Goal: Information Seeking & Learning: Learn about a topic

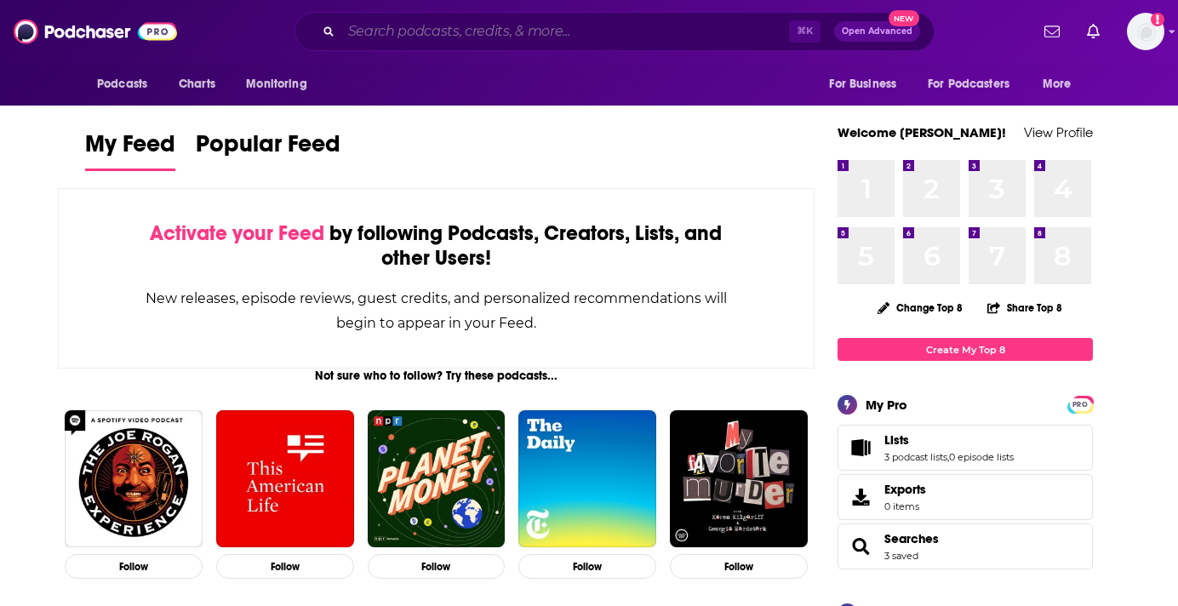
click at [451, 35] on input "Search podcasts, credits, & more..." at bounding box center [565, 31] width 448 height 27
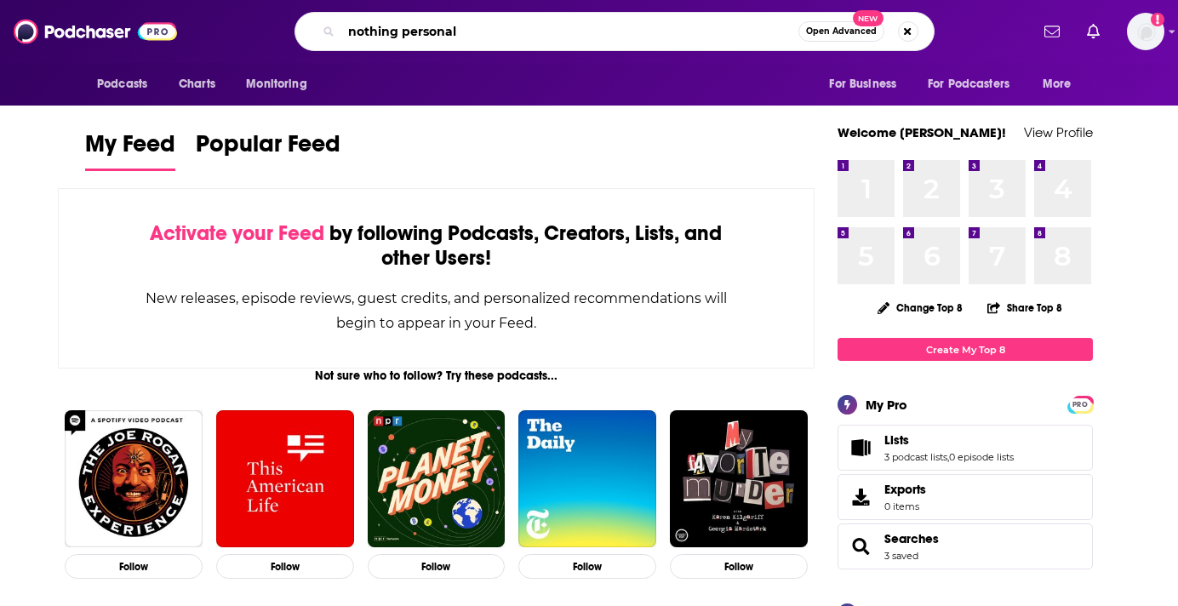
type input "nothing personal"
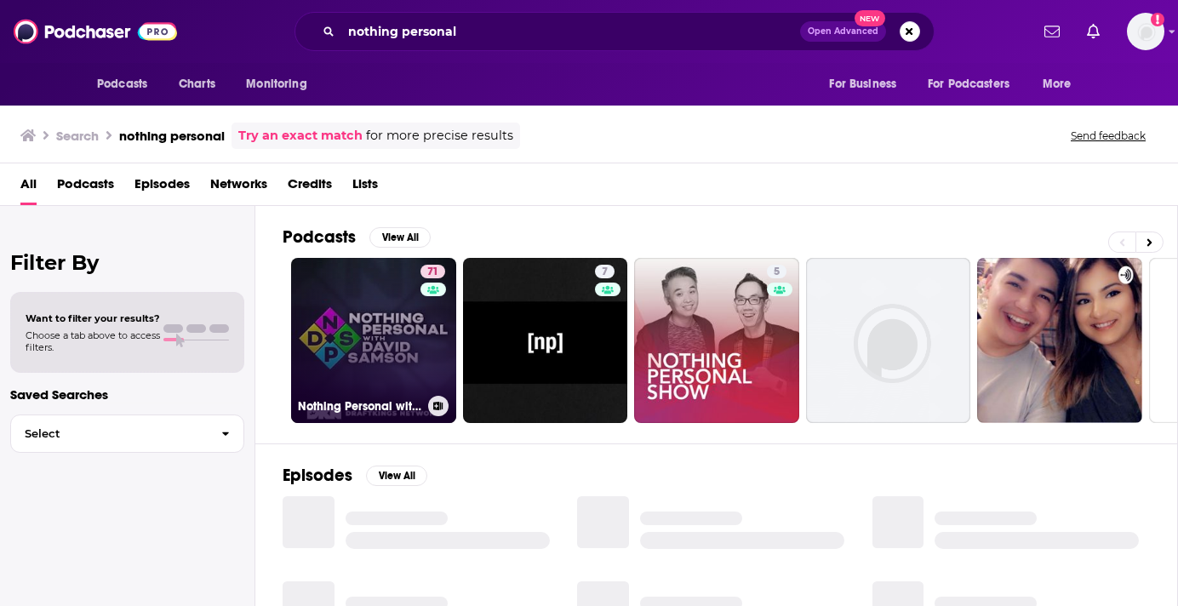
click at [375, 334] on link "71 Nothing Personal with [PERSON_NAME]" at bounding box center [373, 340] width 165 height 165
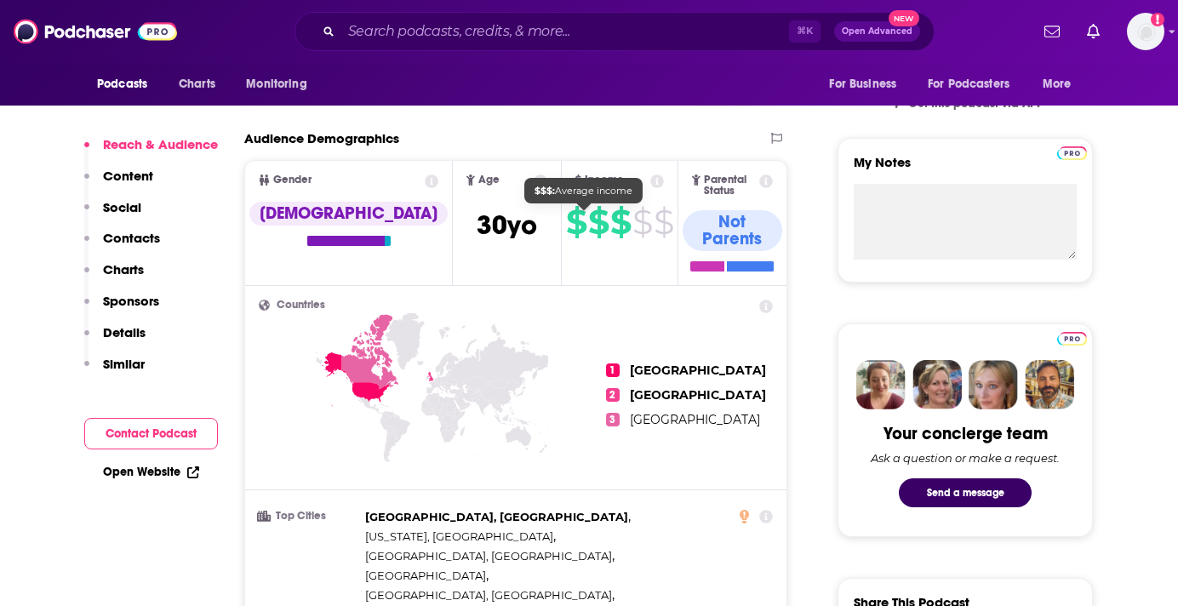
scroll to position [603, 0]
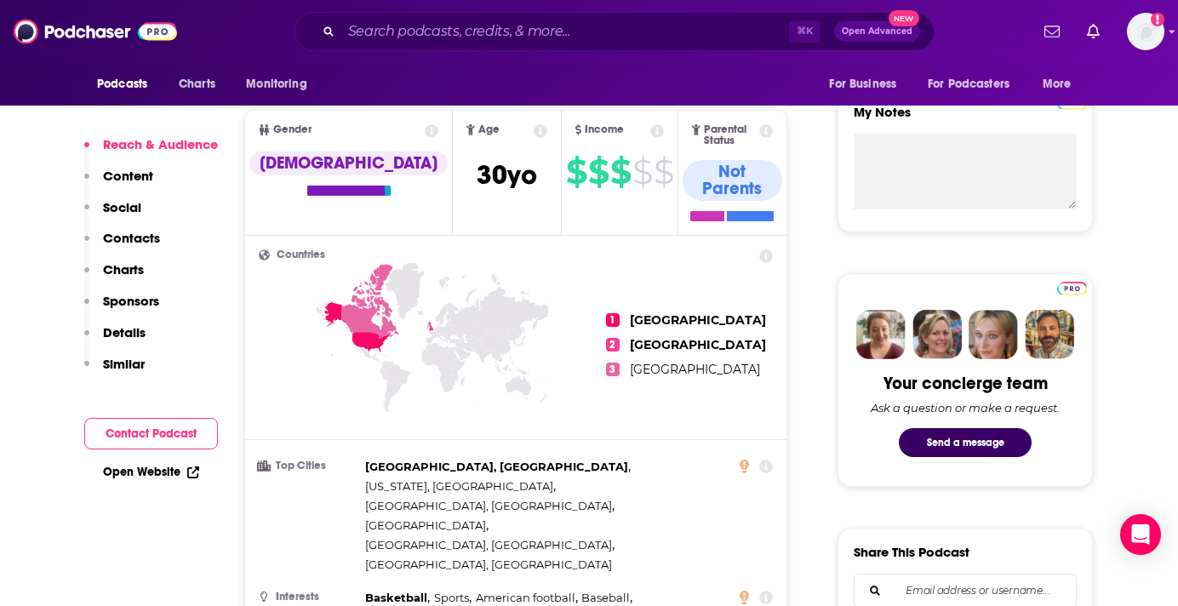
click at [650, 131] on icon at bounding box center [657, 131] width 14 height 14
click at [654, 186] on span "$" at bounding box center [664, 171] width 20 height 27
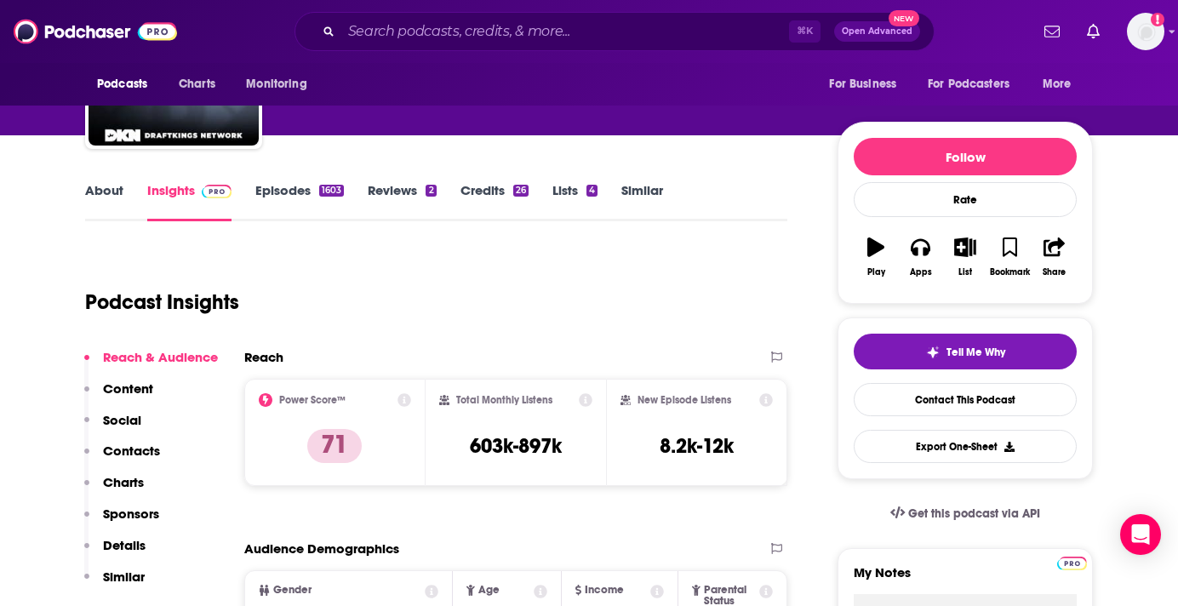
scroll to position [62, 0]
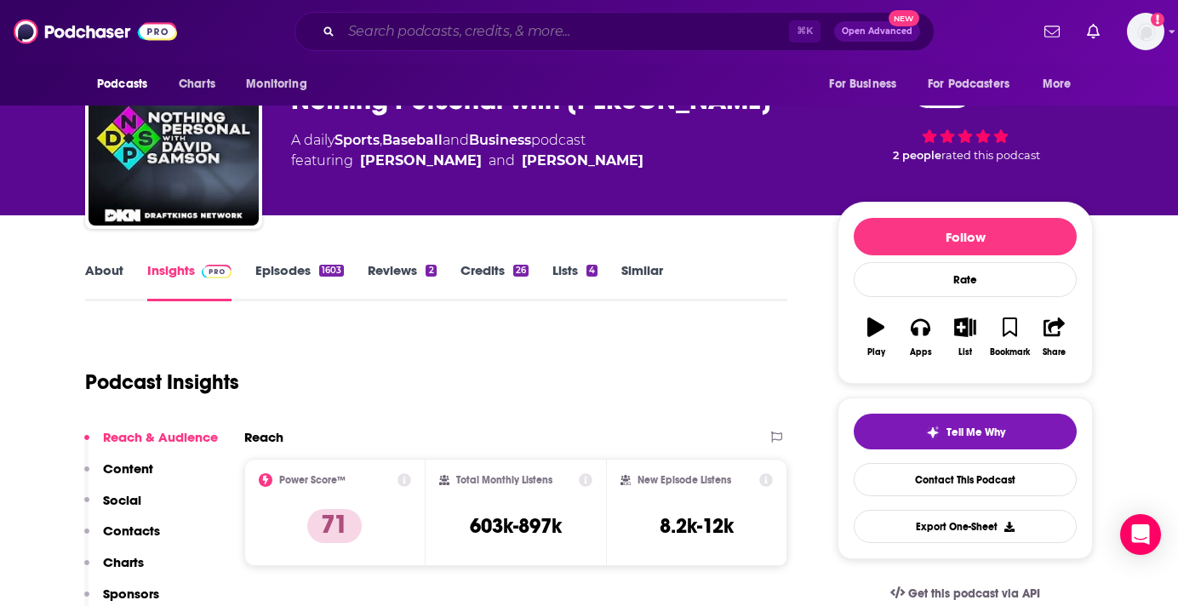
click at [453, 33] on input "Search podcasts, credits, & more..." at bounding box center [565, 31] width 448 height 27
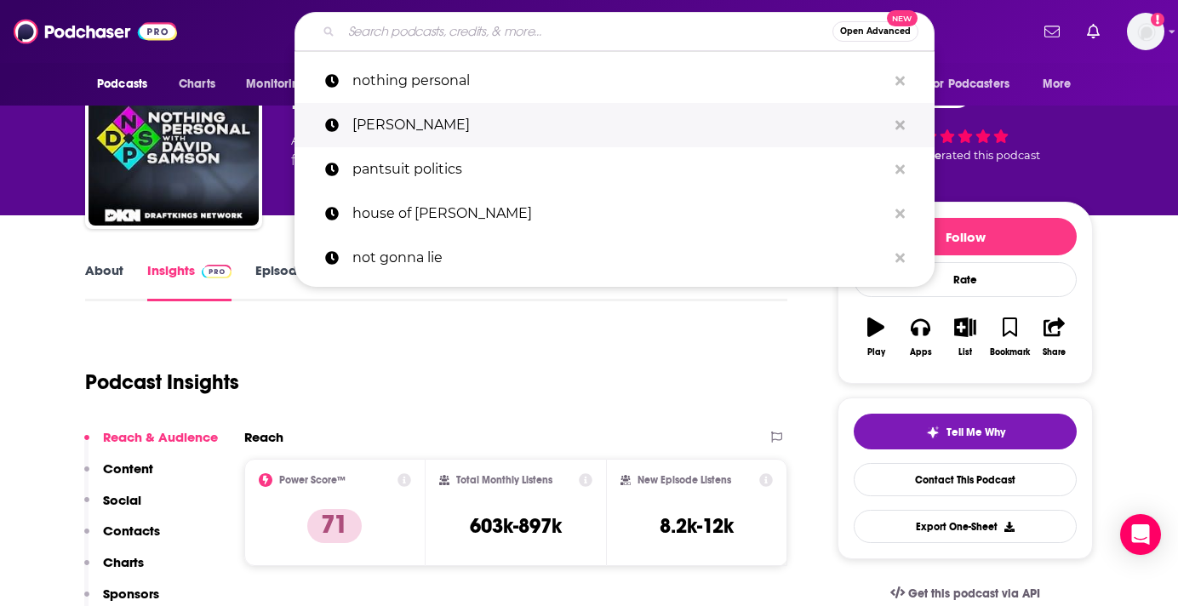
click at [425, 127] on p "[PERSON_NAME]" at bounding box center [619, 125] width 535 height 44
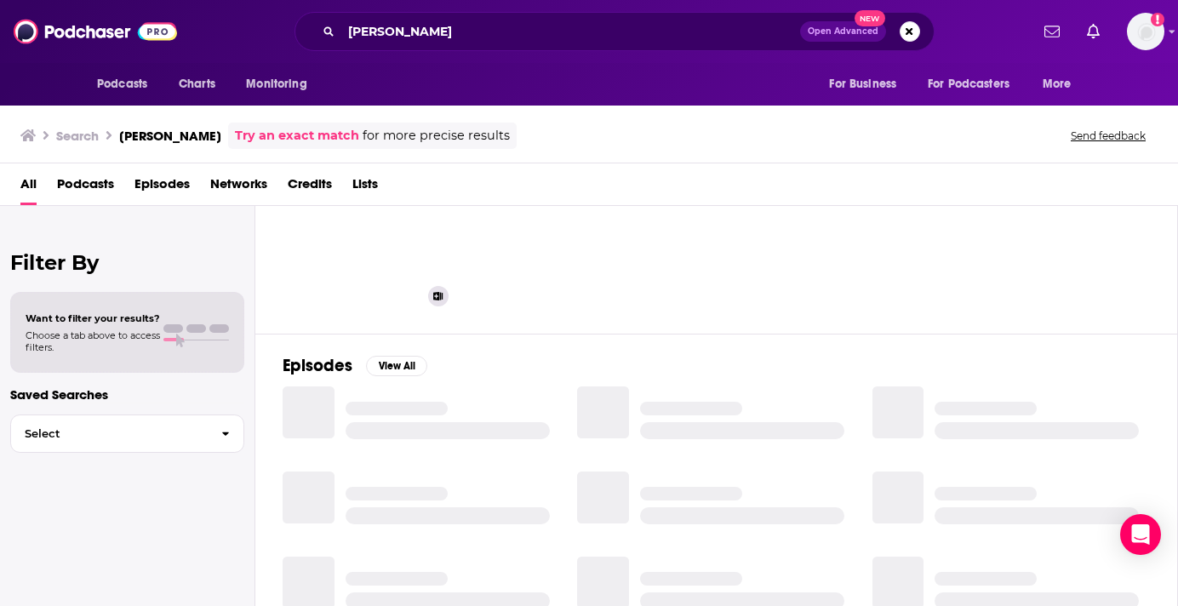
scroll to position [126, 0]
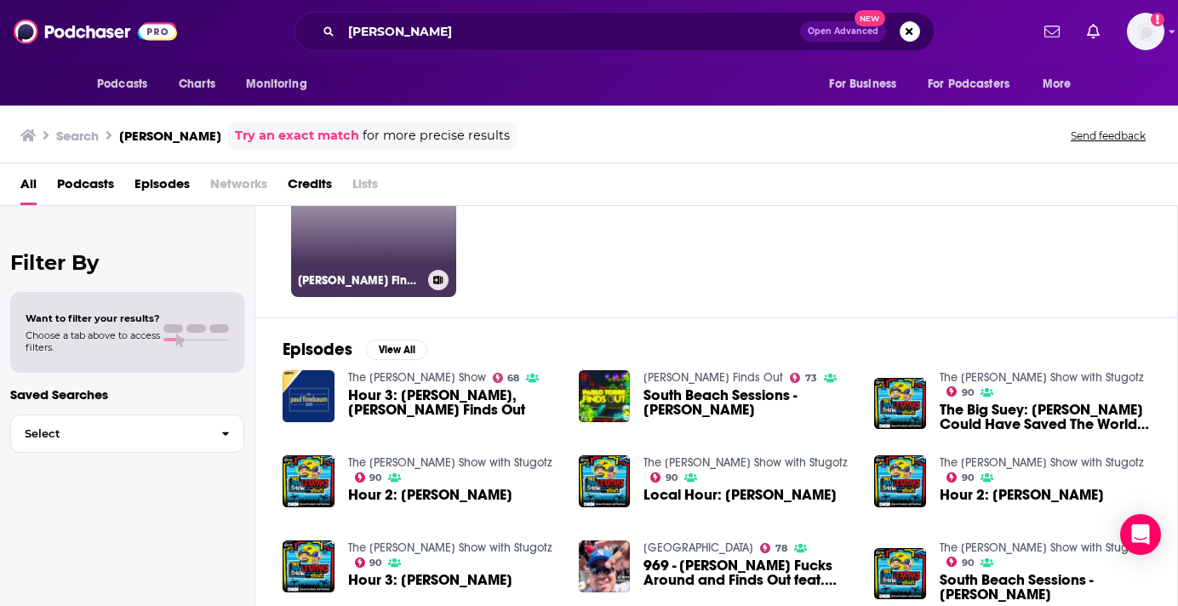
click at [393, 225] on link "73 [PERSON_NAME] Finds Out" at bounding box center [373, 214] width 165 height 165
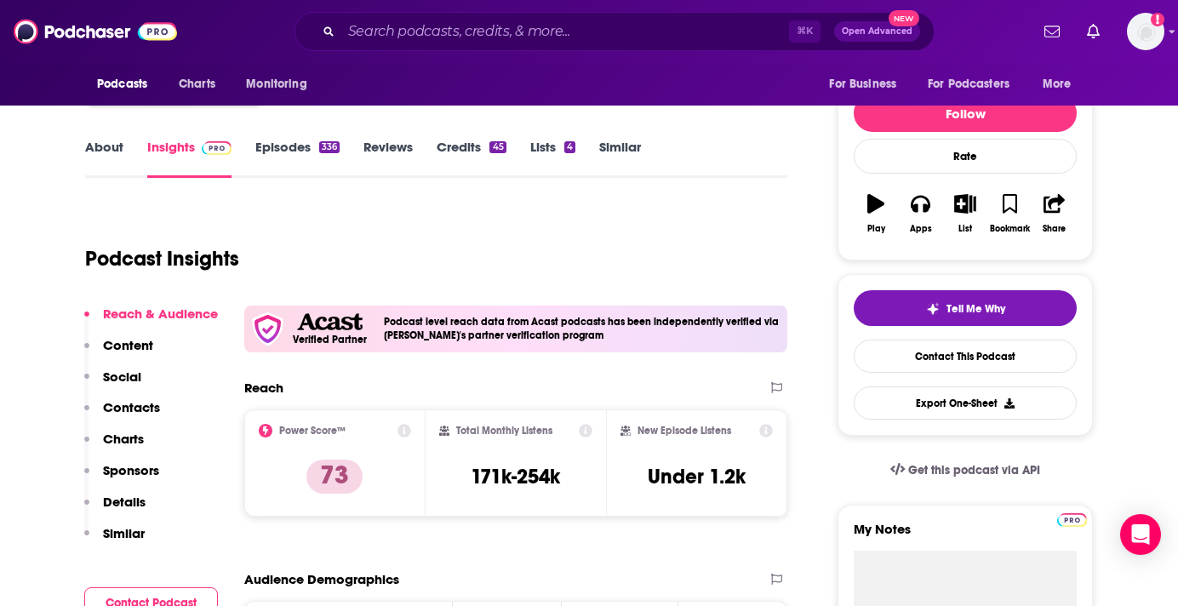
scroll to position [192, 0]
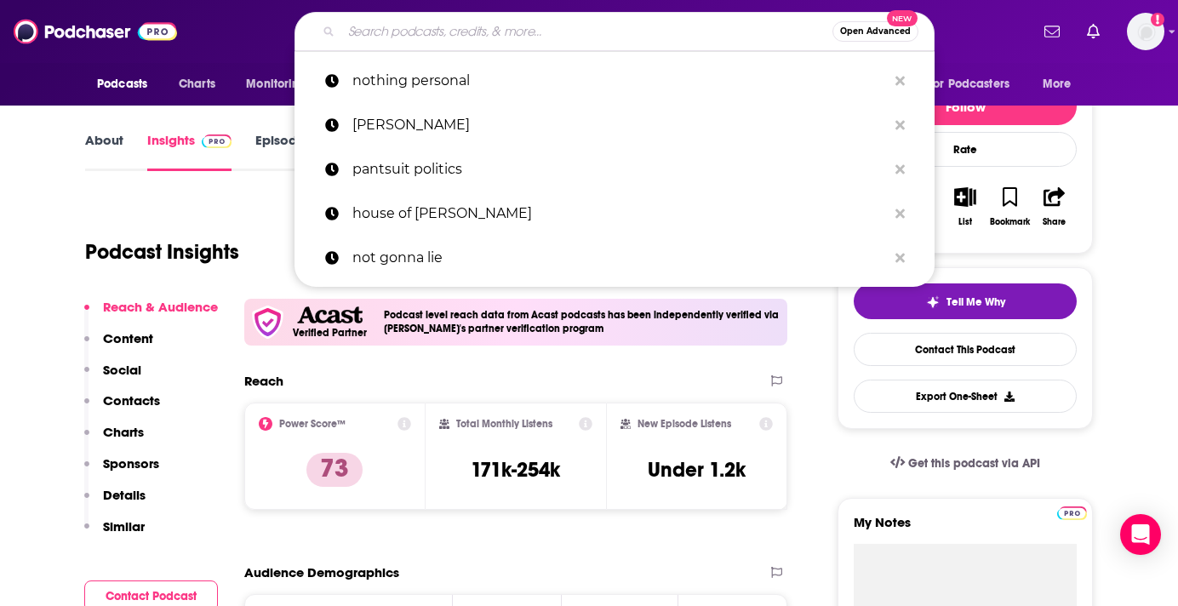
click at [369, 20] on input "Search podcasts, credits, & more..." at bounding box center [586, 31] width 491 height 27
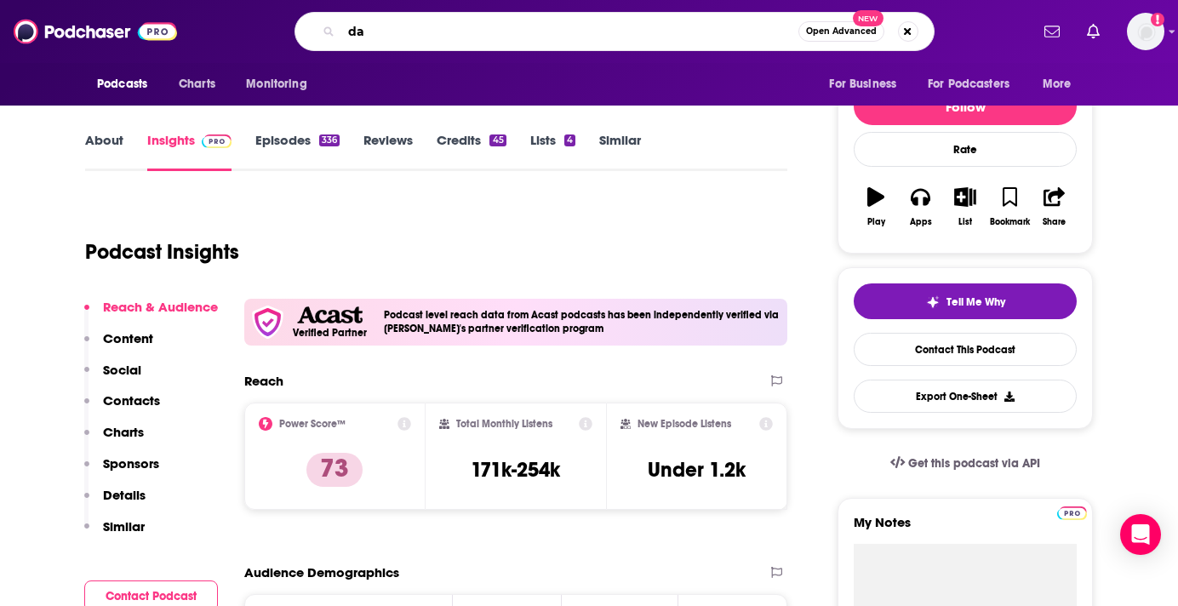
type input "d"
